Goal: Communication & Community: Answer question/provide support

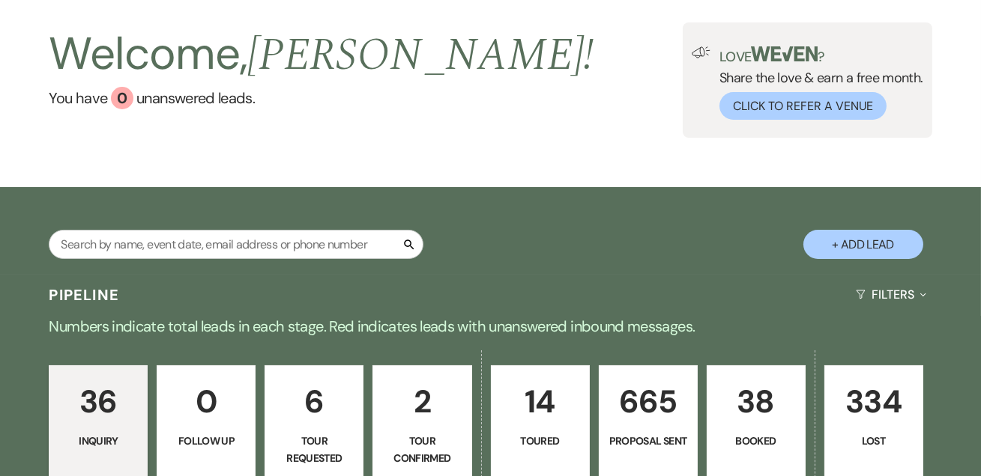
scroll to position [181, 0]
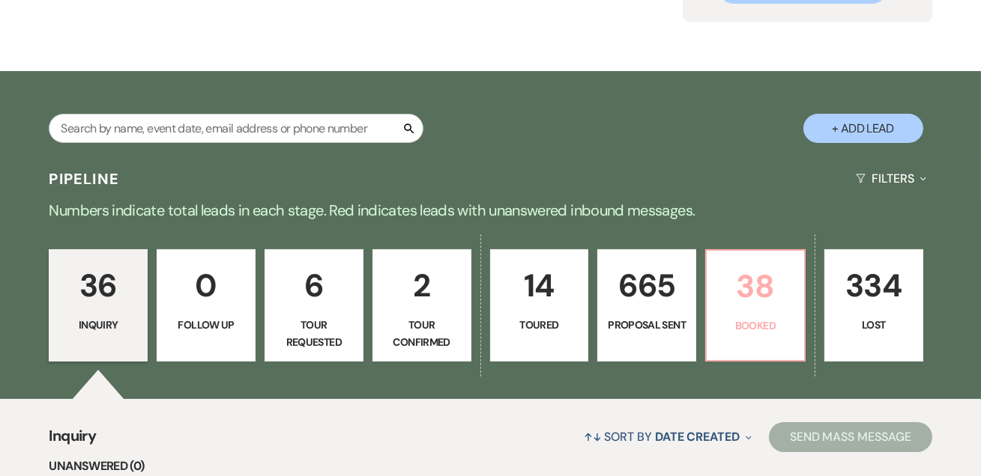
click at [735, 303] on p "38" at bounding box center [754, 286] width 79 height 50
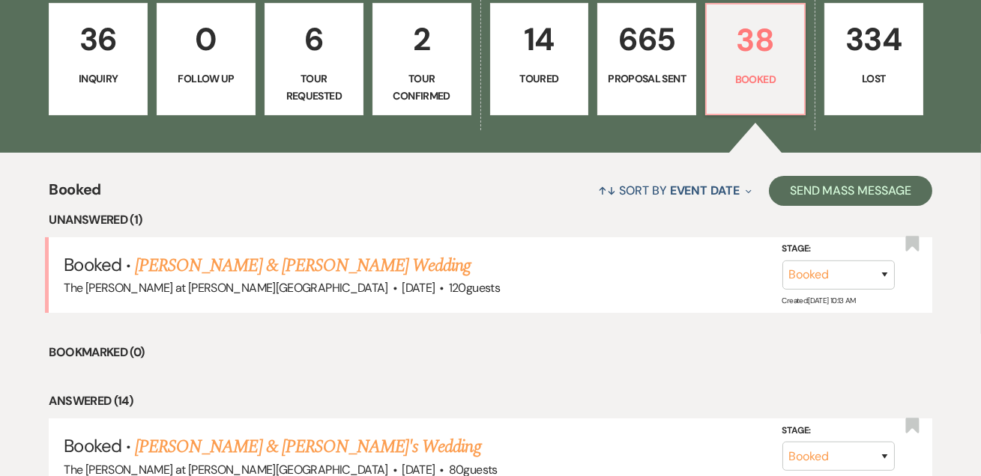
scroll to position [545, 0]
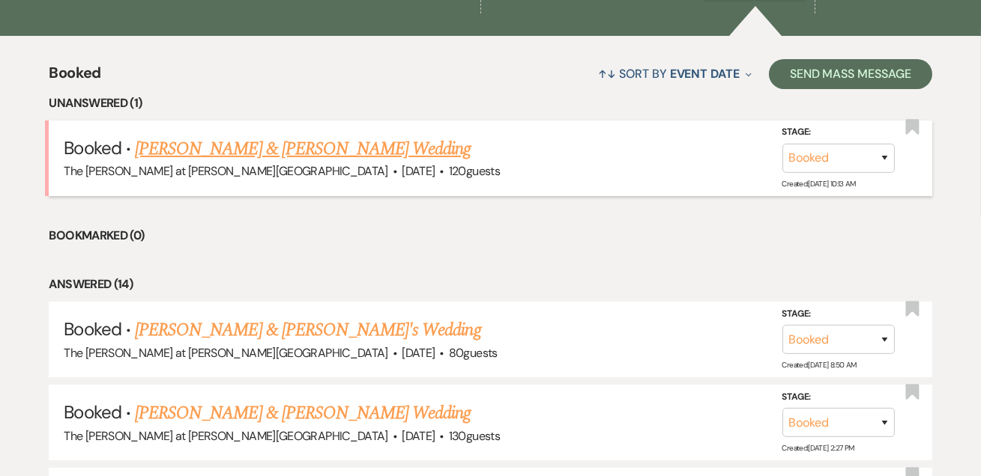
click at [439, 172] on span "·" at bounding box center [441, 172] width 4 height 0
click at [411, 141] on link "[PERSON_NAME] & [PERSON_NAME] Wedding" at bounding box center [303, 149] width 336 height 27
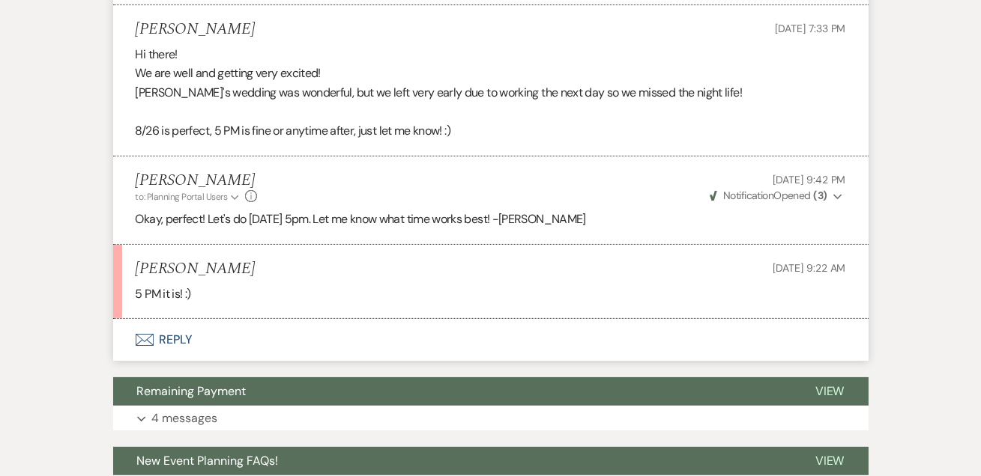
scroll to position [727, 0]
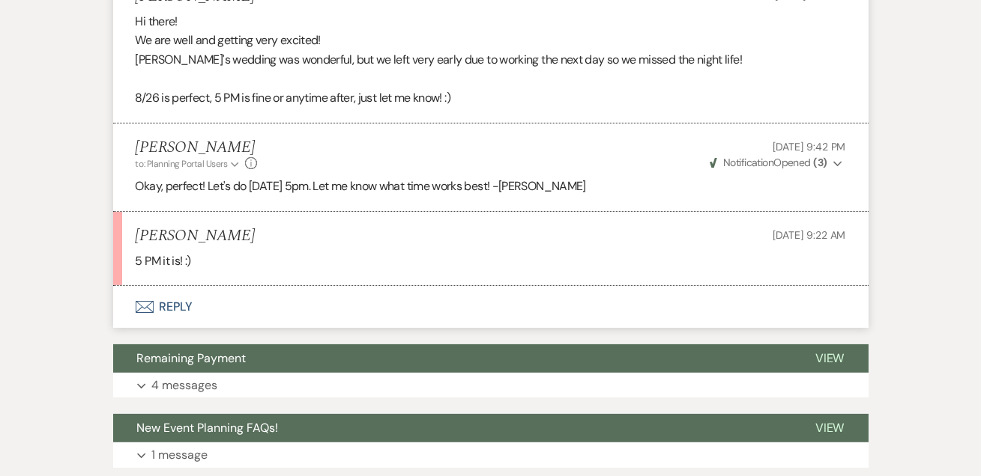
click at [185, 302] on button "Envelope Reply" at bounding box center [490, 307] width 755 height 42
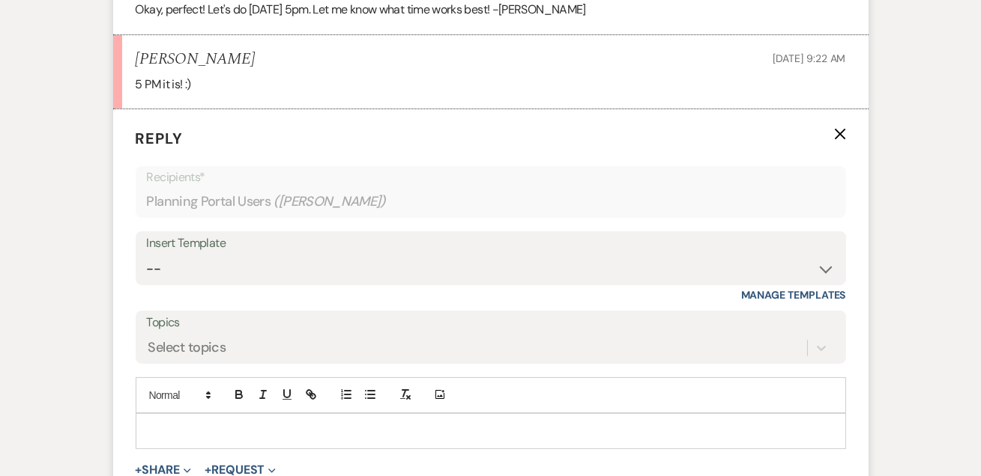
scroll to position [928, 0]
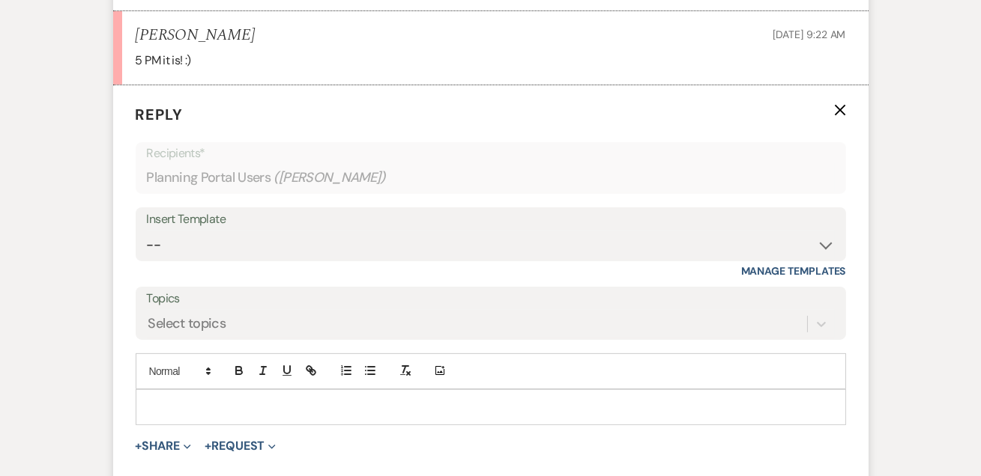
click at [208, 383] on div "Add Photo" at bounding box center [491, 372] width 710 height 36
click at [207, 390] on div at bounding box center [490, 407] width 709 height 34
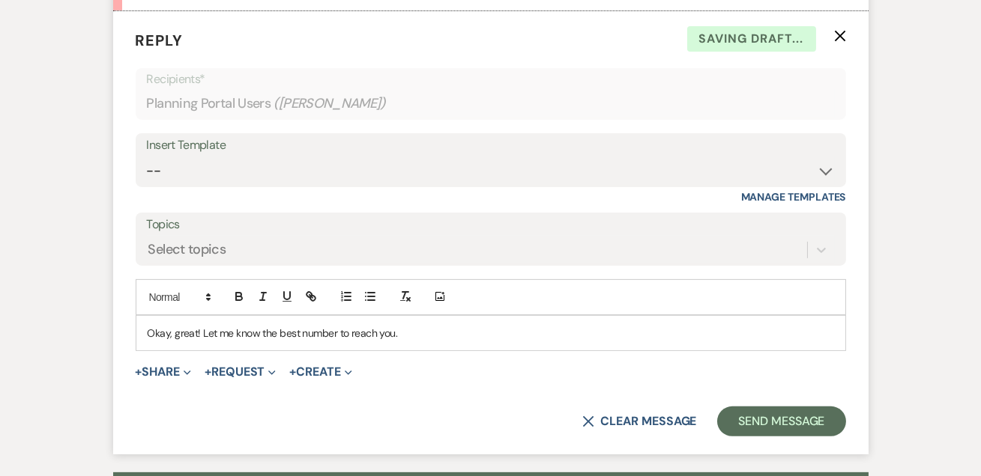
scroll to position [1109, 0]
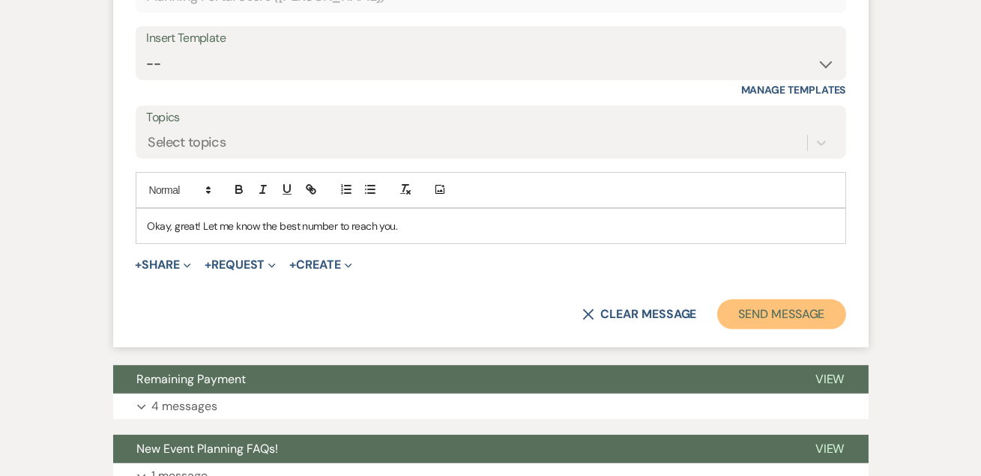
click at [747, 311] on button "Send Message" at bounding box center [781, 315] width 128 height 30
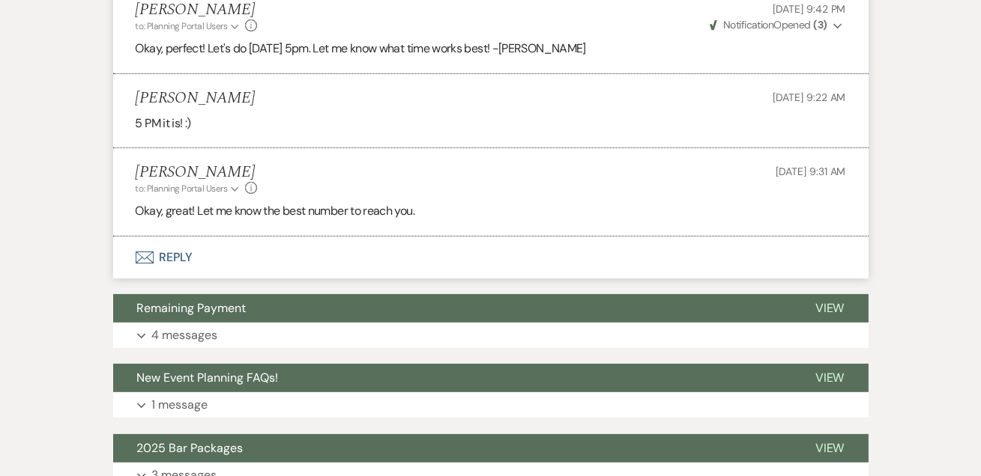
scroll to position [0, 0]
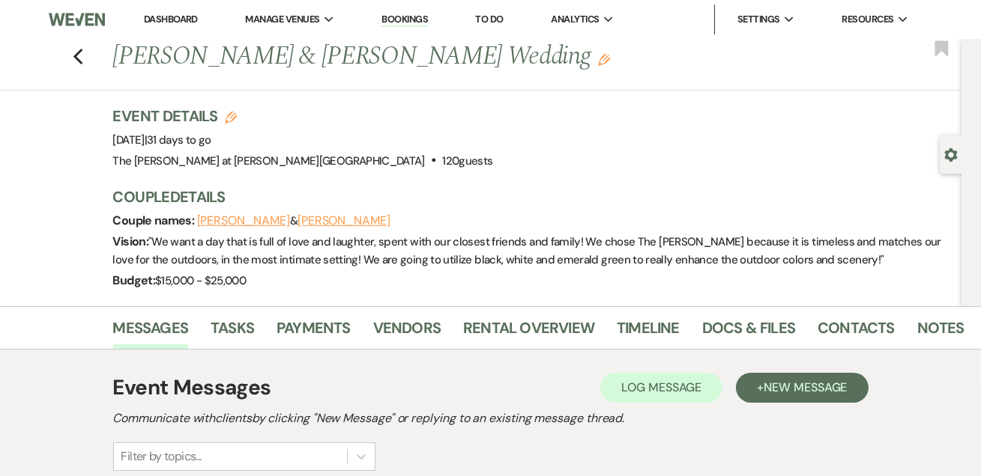
drag, startPoint x: 149, startPoint y: 17, endPoint x: 408, endPoint y: 1, distance: 259.0
click at [149, 17] on link "Dashboard" at bounding box center [171, 19] width 54 height 13
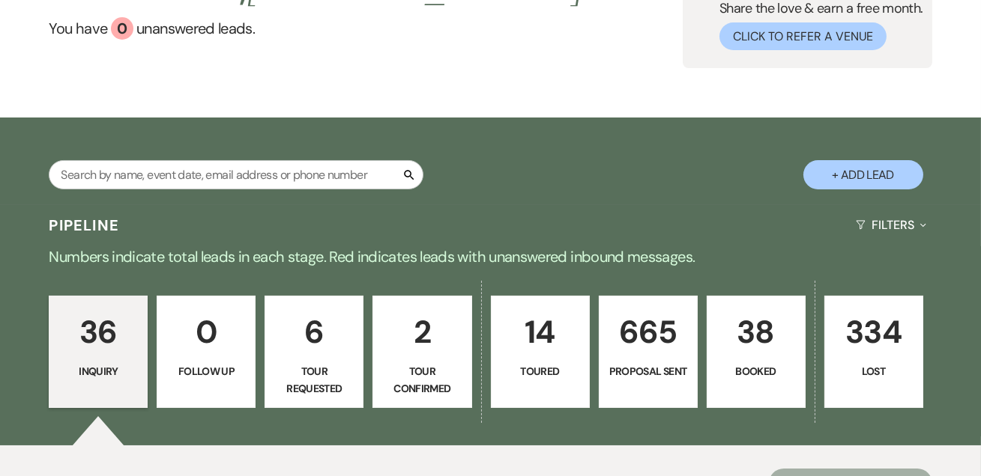
scroll to position [181, 0]
